Goal: Information Seeking & Learning: Learn about a topic

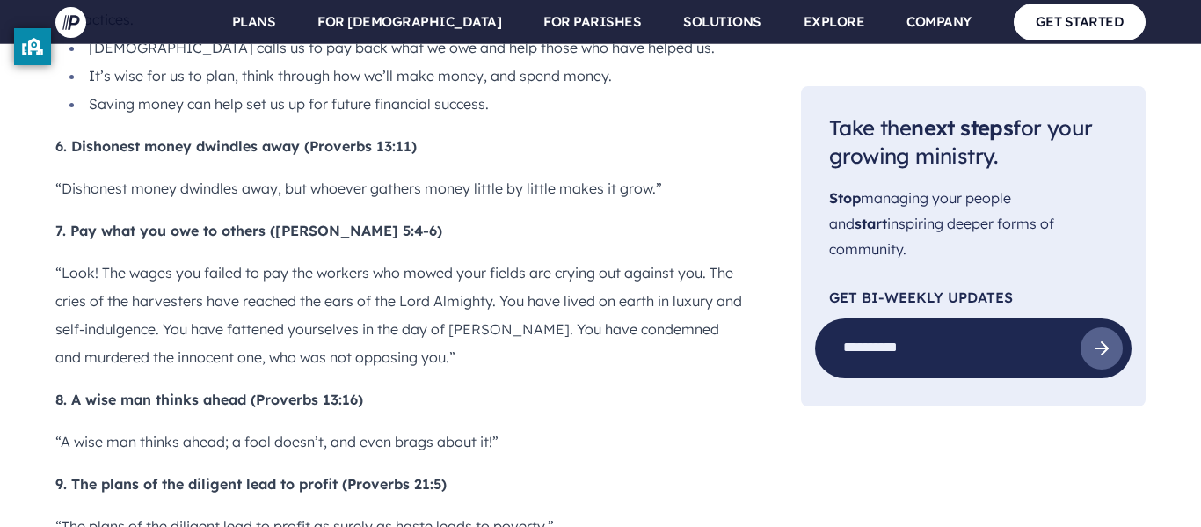
scroll to position [2734, 0]
click at [284, 510] on p "“The plans of the diligent lead to profit as surely as haste leads to poverty.”" at bounding box center [399, 524] width 689 height 28
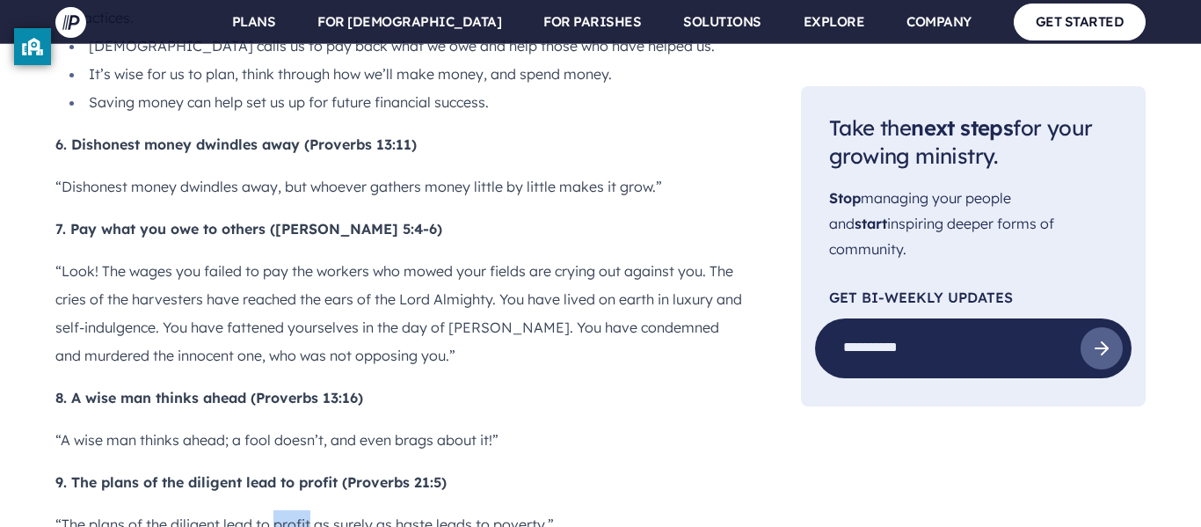
click at [284, 510] on p "“The plans of the diligent lead to profit as surely as haste leads to poverty.”" at bounding box center [399, 524] width 689 height 28
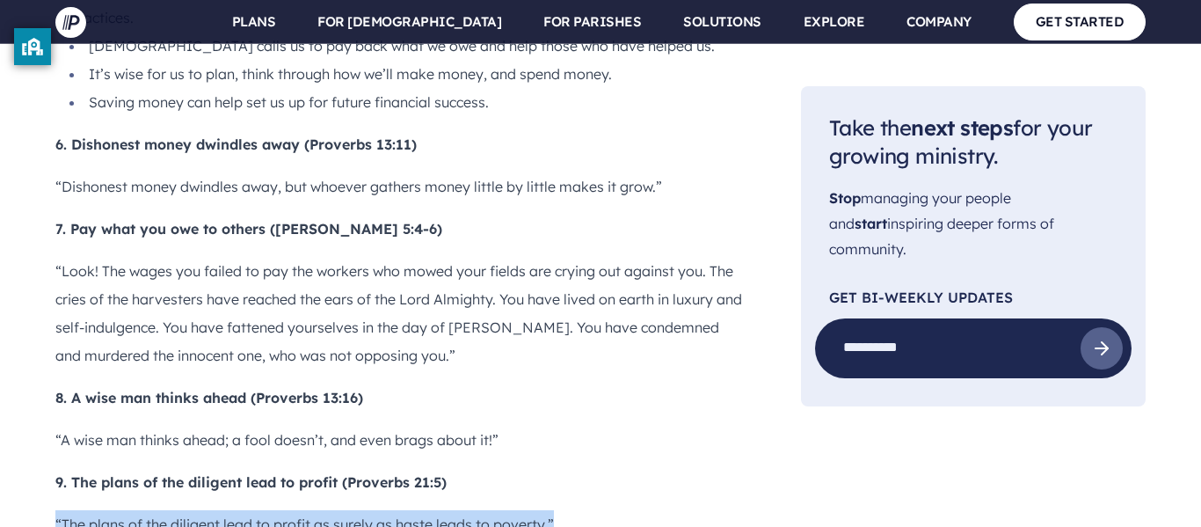
click at [284, 510] on p "“The plans of the diligent lead to profit as surely as haste leads to poverty.”" at bounding box center [399, 524] width 689 height 28
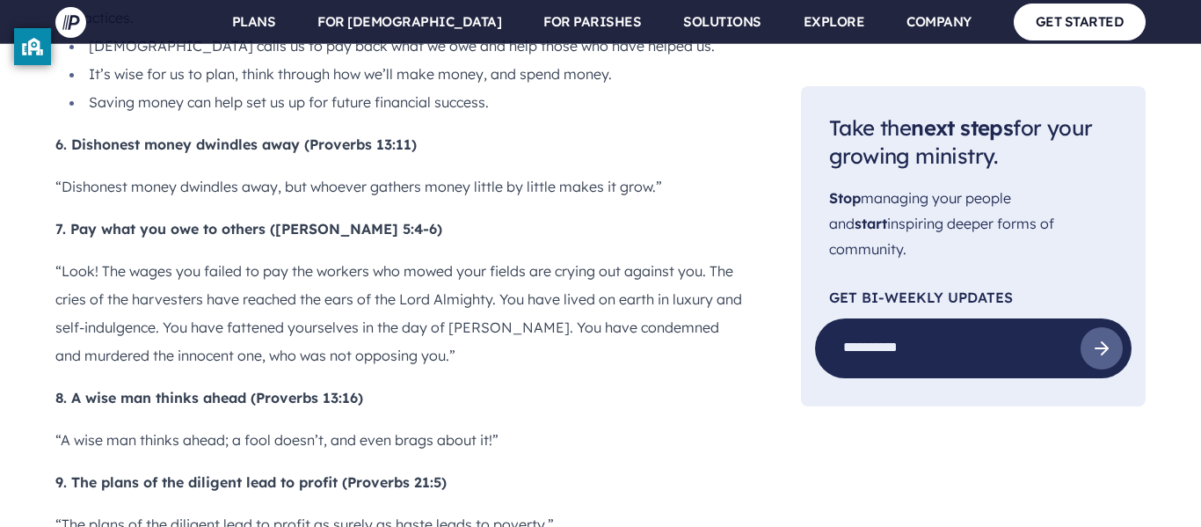
click at [284, 510] on p "“The plans of the diligent lead to profit as surely as haste leads to poverty.”" at bounding box center [399, 524] width 689 height 28
